Goal: Information Seeking & Learning: Find specific fact

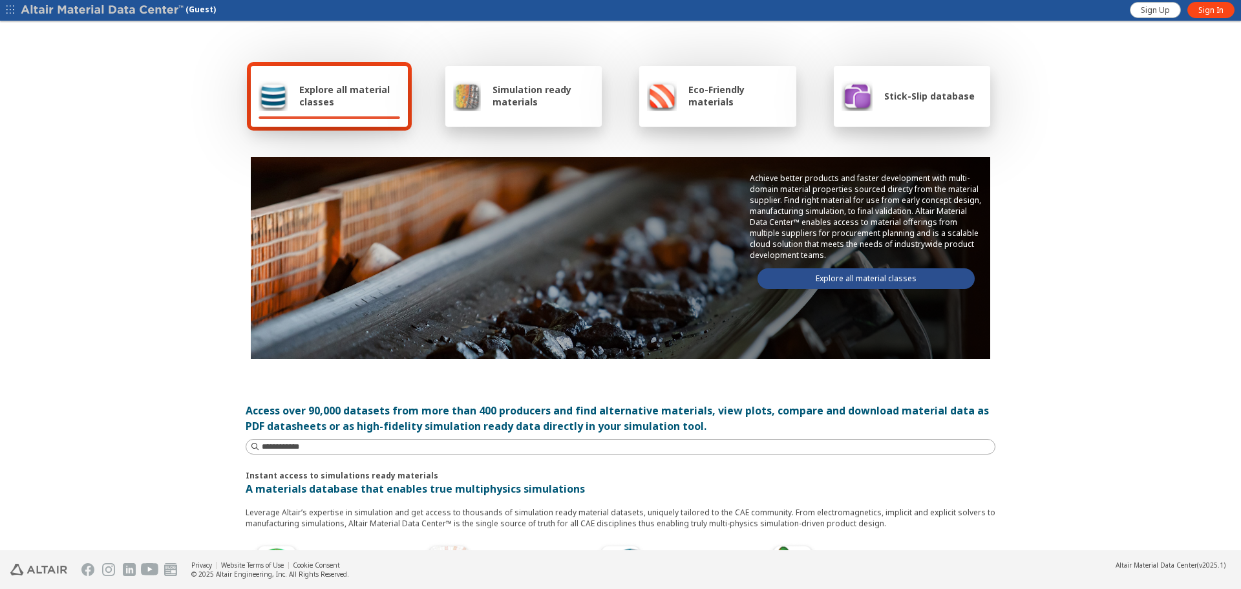
click at [880, 280] on link "Explore all material classes" at bounding box center [866, 278] width 217 height 21
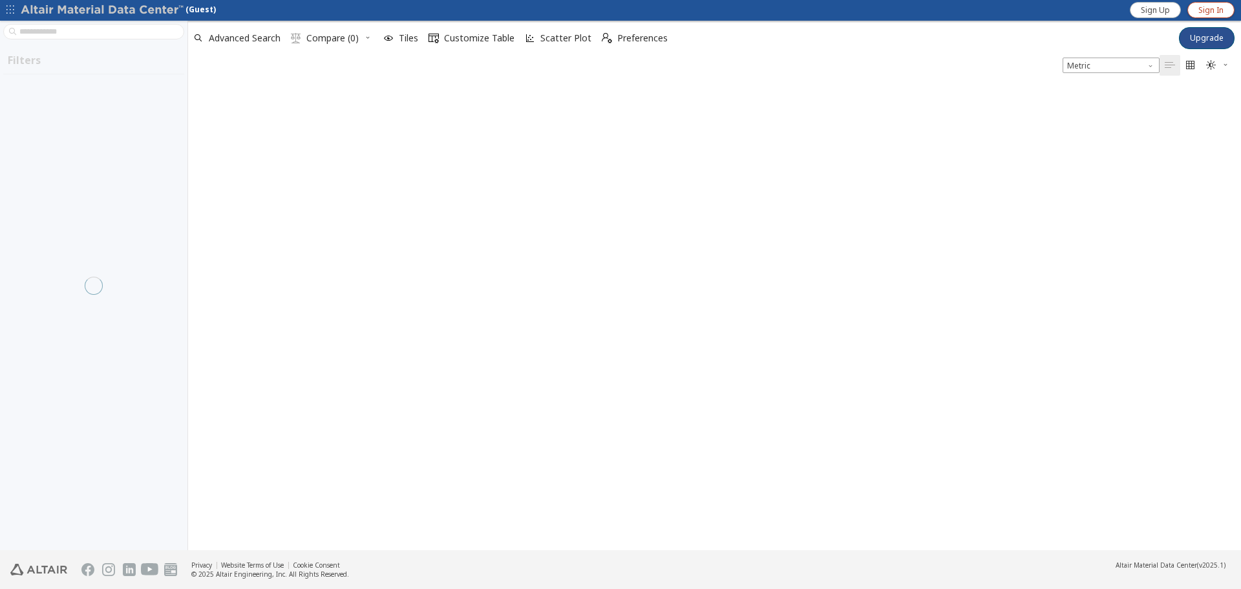
click at [1202, 6] on span "Sign In" at bounding box center [1210, 10] width 25 height 10
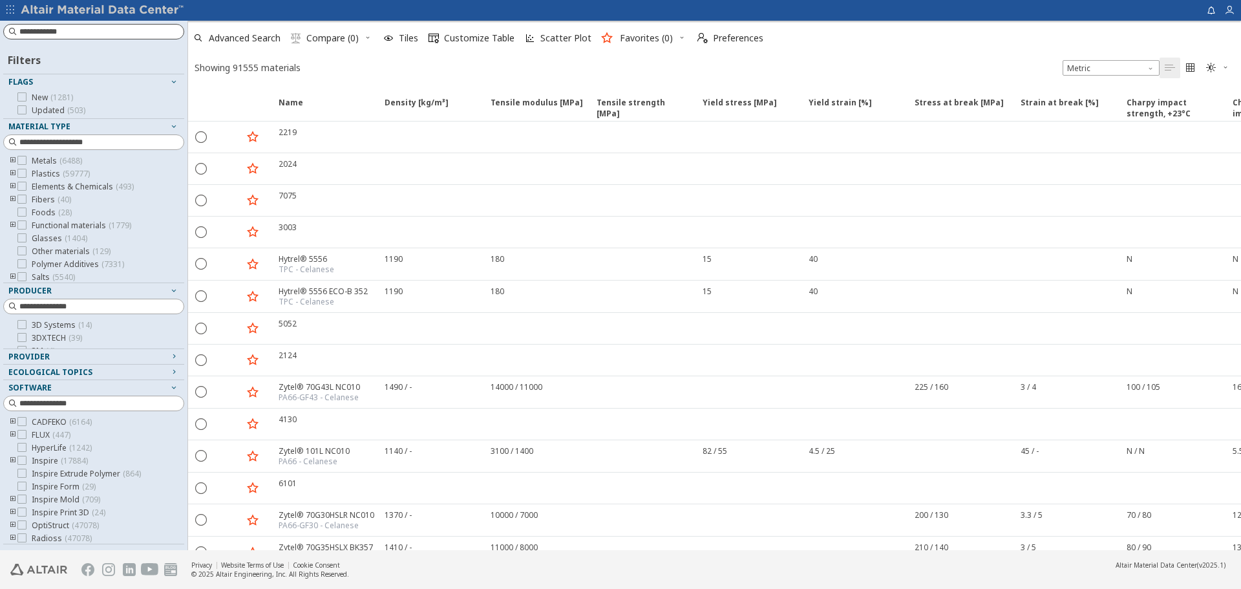
click at [147, 36] on input at bounding box center [101, 31] width 164 height 13
type input "****"
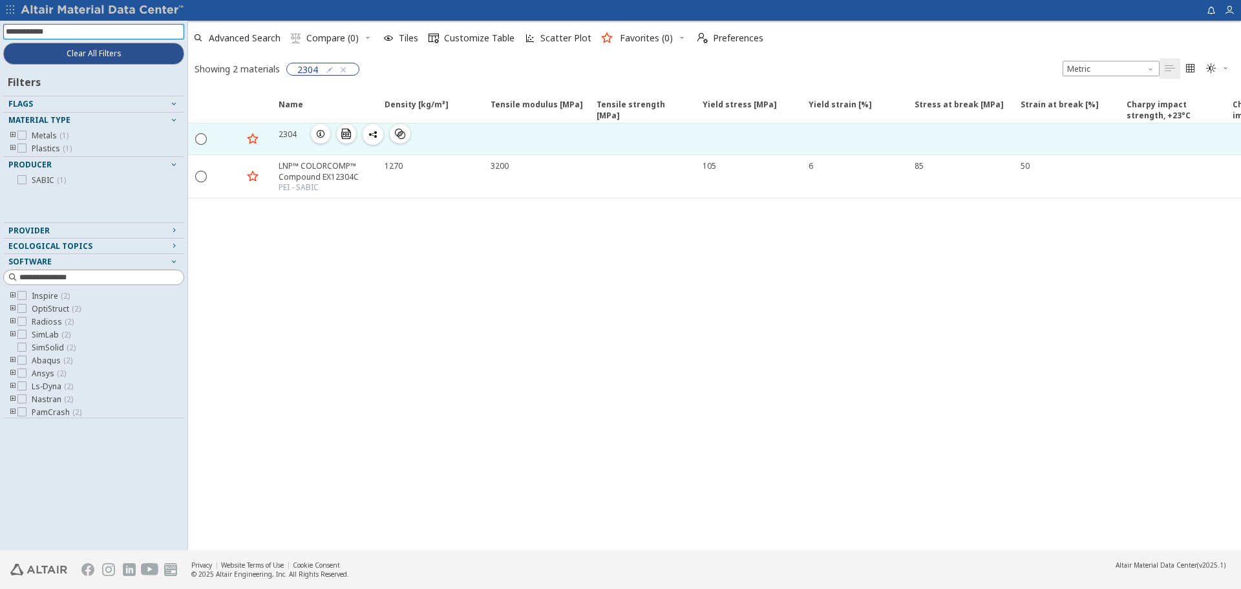
click at [299, 140] on div "2304  " at bounding box center [324, 138] width 106 height 31
click at [317, 133] on icon "button" at bounding box center [320, 134] width 10 height 10
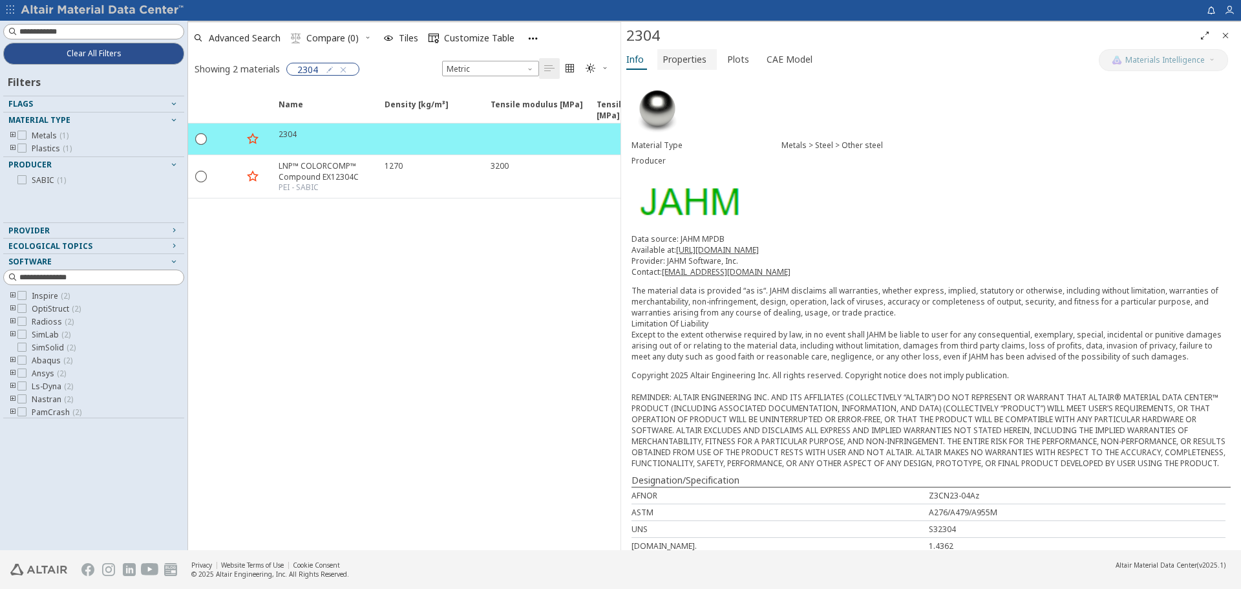
click at [683, 51] on span "Properties" at bounding box center [685, 59] width 44 height 21
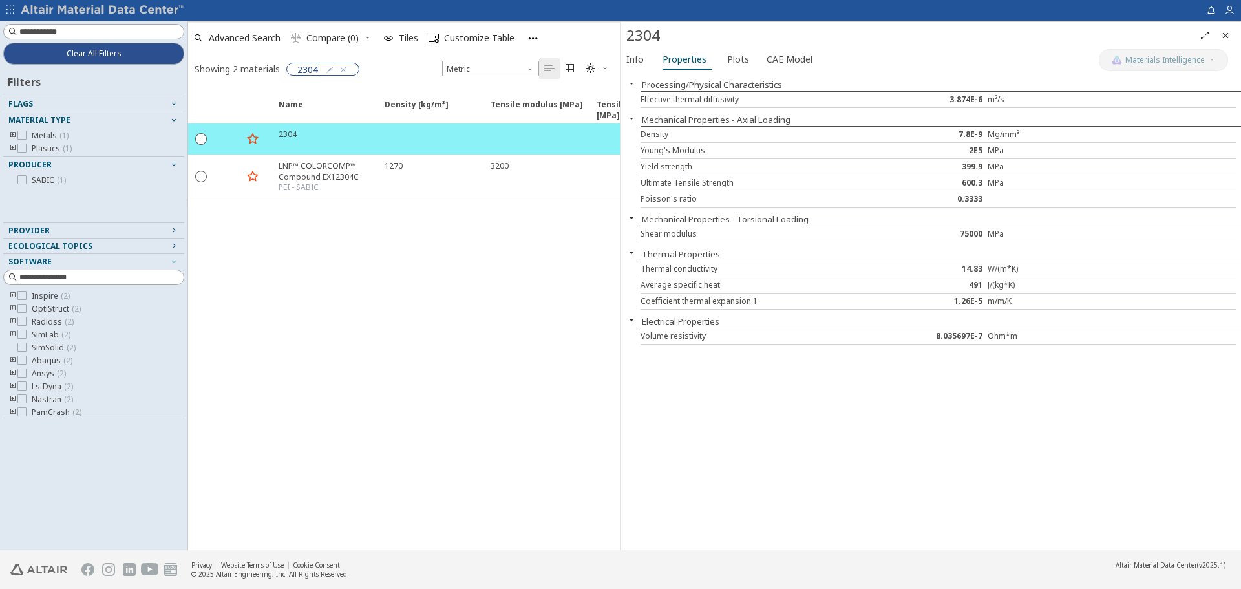
click at [972, 213] on div "Mechanical Properties - Torsional Loading" at bounding box center [931, 219] width 620 height 13
click at [417, 352] on div "Name Density [kg/m³] Density [kg/m³] ISO 1183 Tensile modulus [MPa] Tensile mod…" at bounding box center [404, 320] width 432 height 462
click at [583, 282] on div "Name Density [kg/m³] Density [kg/m³] ISO 1183 Tensile modulus [MPa] Tensile mod…" at bounding box center [404, 320] width 432 height 462
click at [531, 289] on div "Name Density [kg/m³] Density [kg/m³] ISO 1183 Tensile modulus [MPa] Tensile mod…" at bounding box center [404, 320] width 432 height 462
click at [634, 60] on span "Info" at bounding box center [634, 59] width 17 height 21
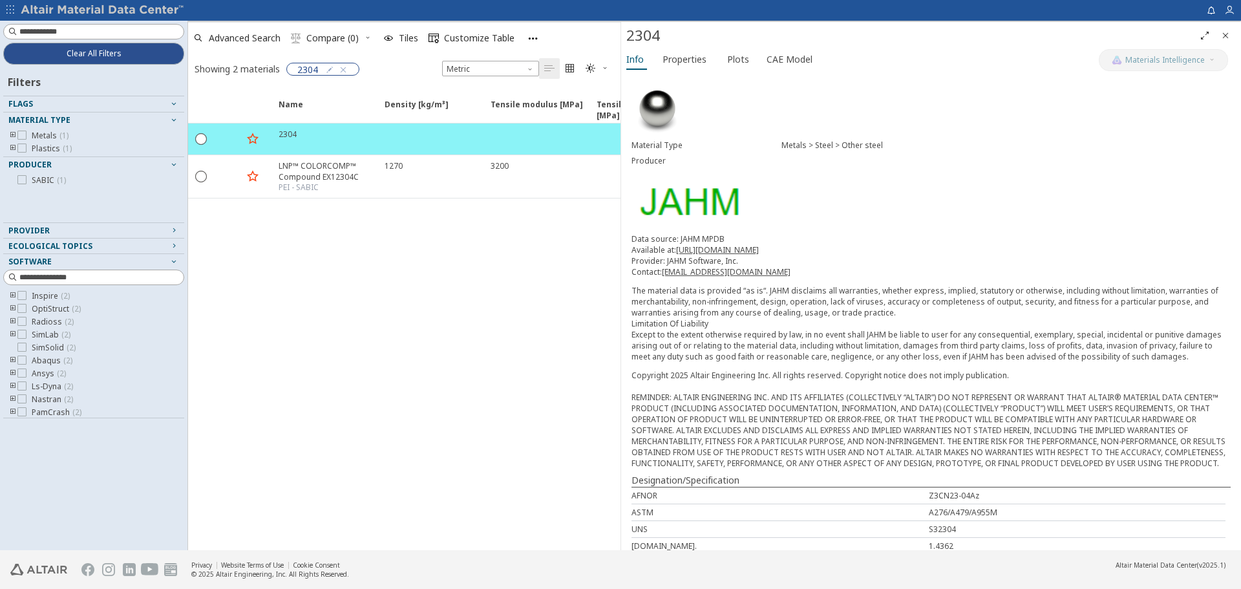
click at [741, 247] on link "[URL][DOMAIN_NAME]" at bounding box center [717, 249] width 83 height 11
